Goal: Check status: Check status

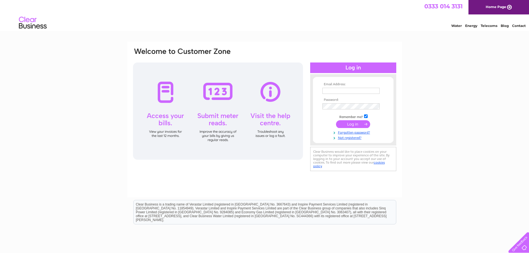
type input "ian@iieng.co.uk"
click at [353, 124] on input "submit" at bounding box center [353, 124] width 34 height 8
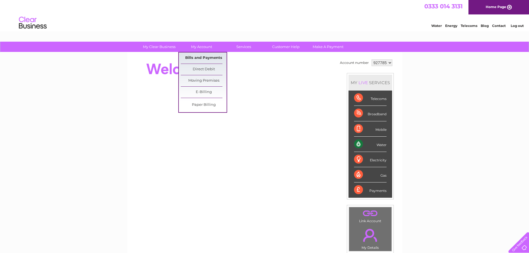
click at [198, 57] on link "Bills and Payments" at bounding box center [204, 57] width 46 height 11
